Goal: Find specific page/section: Find specific page/section

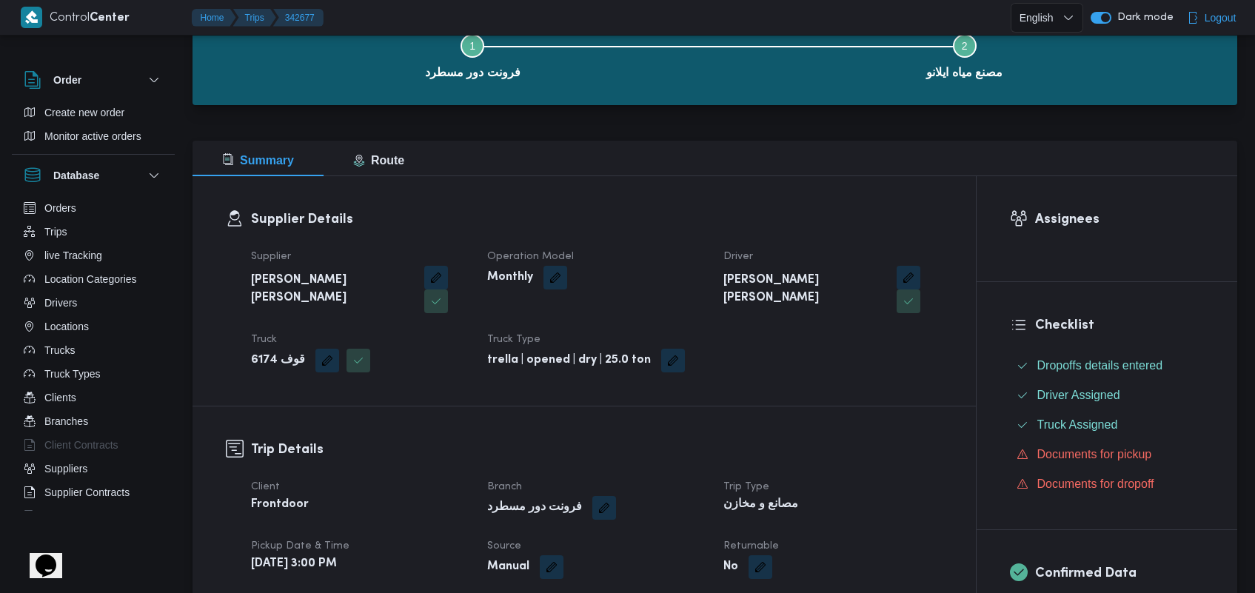
scroll to position [102, 0]
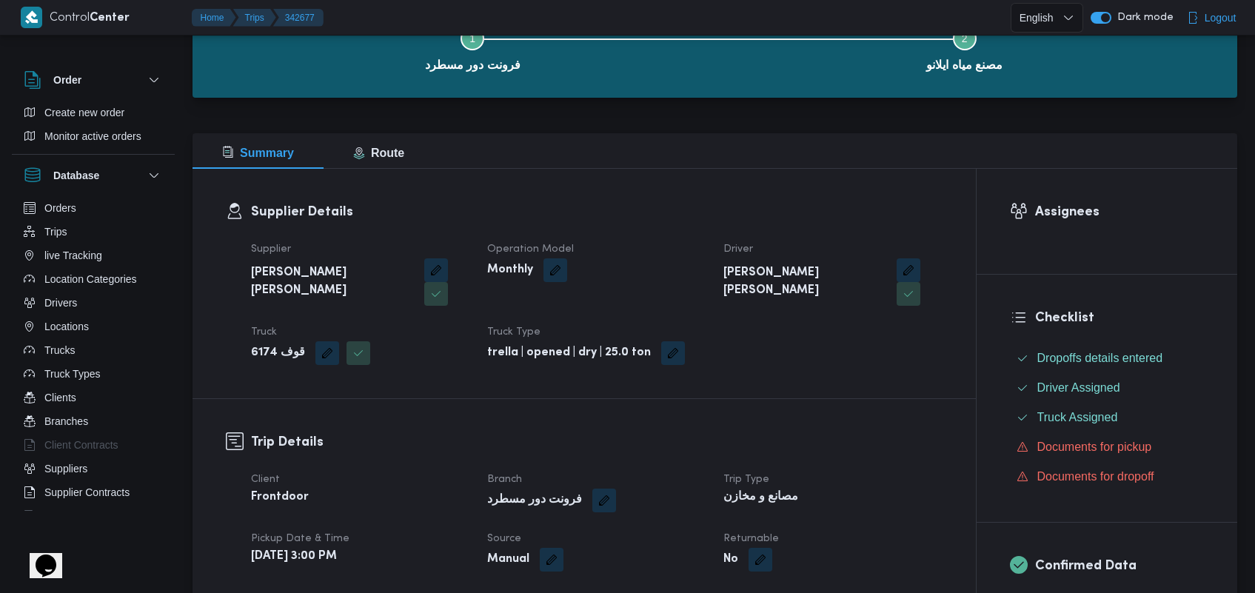
drag, startPoint x: 1259, startPoint y: 47, endPoint x: 1231, endPoint y: 71, distance: 37.3
click at [1231, 71] on html "Control Center Home Trips 342677 English عربي Dark mode Logout Order Create new…" at bounding box center [627, 194] width 1255 height 593
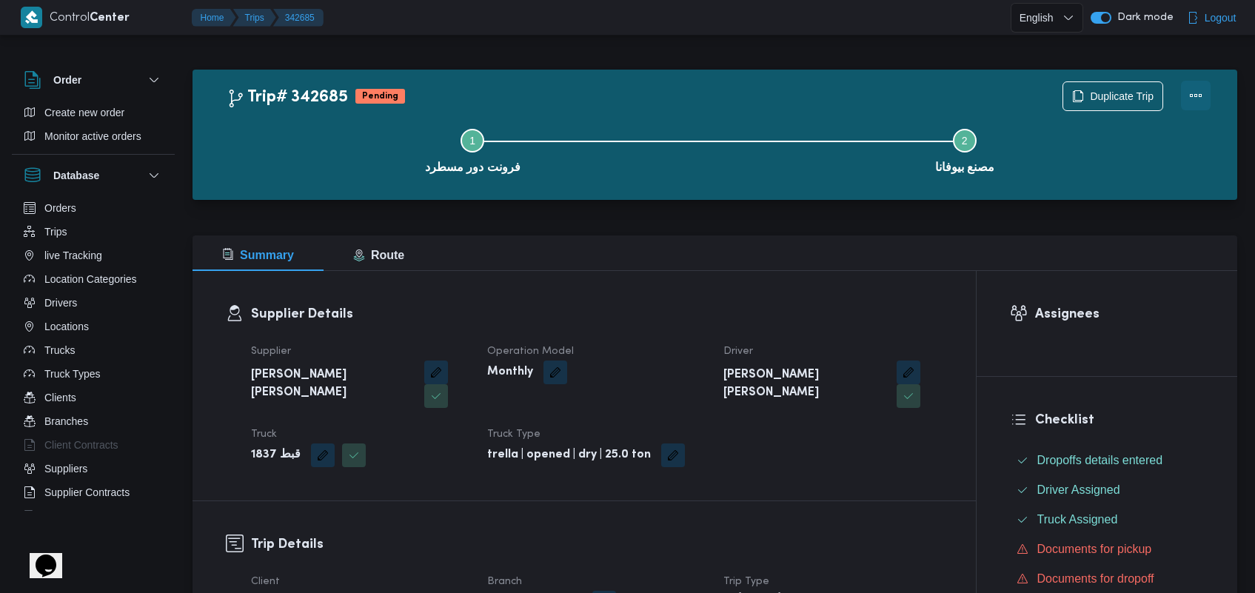
click at [1184, 93] on button "Actions" at bounding box center [1196, 96] width 30 height 30
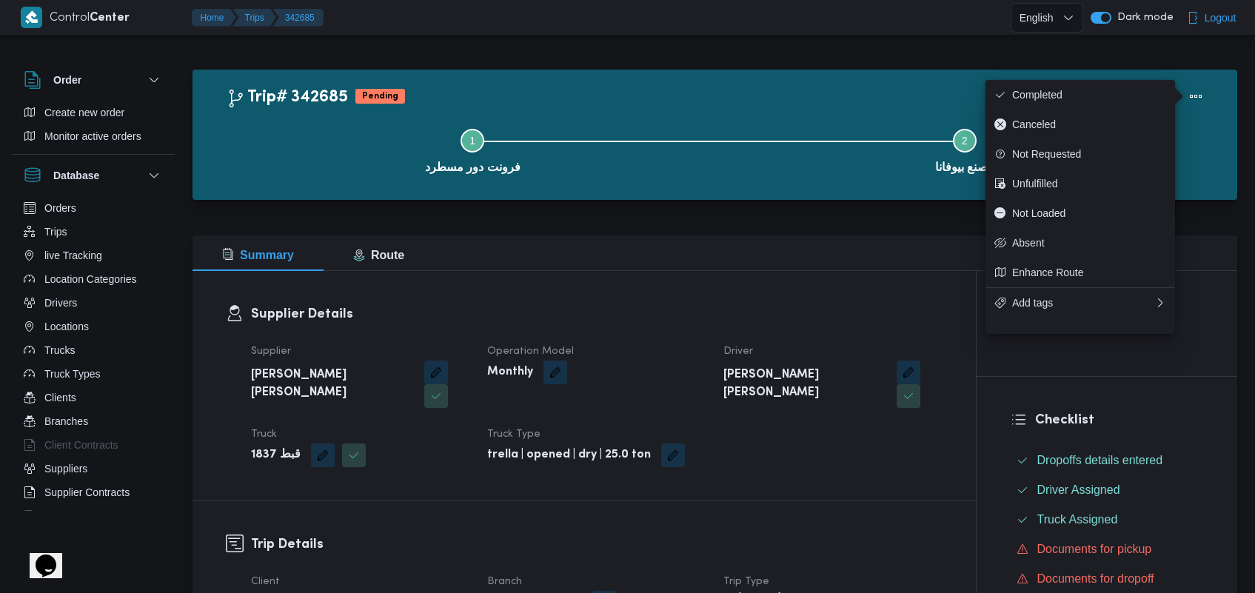
click at [808, 208] on div at bounding box center [714, 209] width 1045 height 18
